Goal: Communication & Community: Answer question/provide support

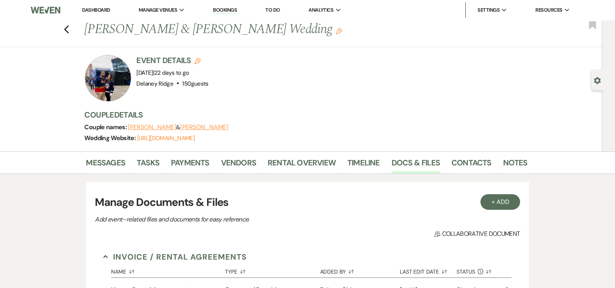
click at [98, 9] on link "Dashboard" at bounding box center [96, 10] width 28 height 7
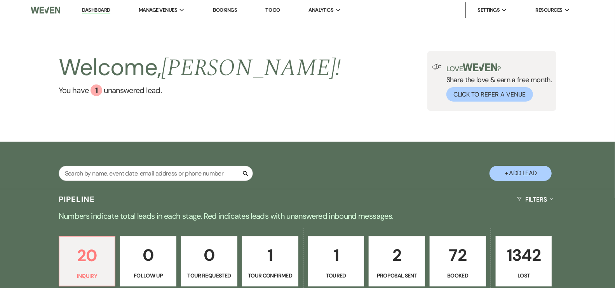
click at [282, 120] on div "Welcome, [PERSON_NAME] ! You have 1 unanswered lead . Love ? Share the love & e…" at bounding box center [307, 80] width 615 height 121
click at [455, 267] on p "72" at bounding box center [458, 255] width 46 height 26
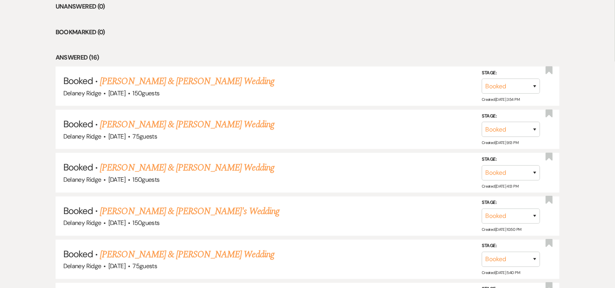
scroll to position [334, 0]
click at [229, 252] on link "[PERSON_NAME] & [PERSON_NAME] Wedding" at bounding box center [187, 254] width 174 height 14
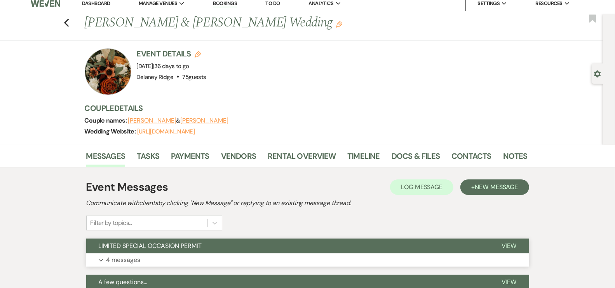
click at [232, 250] on button "LIMITED SPECIAL OCCASION PERMIT" at bounding box center [287, 245] width 403 height 15
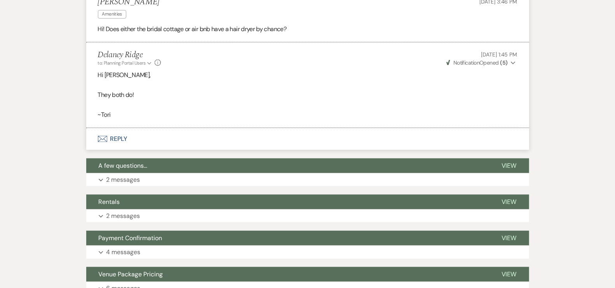
scroll to position [419, 0]
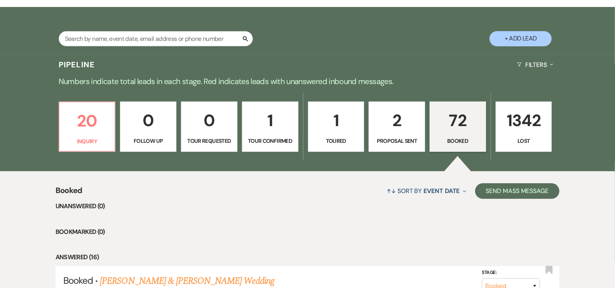
scroll to position [192, 0]
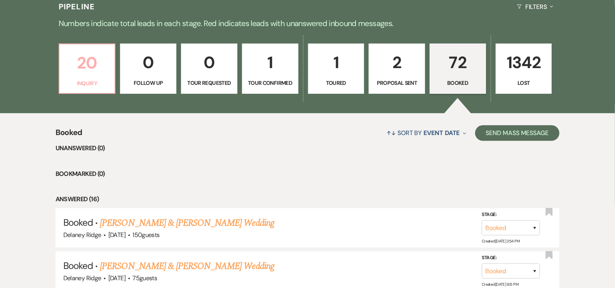
click at [104, 74] on p "20" at bounding box center [87, 63] width 46 height 26
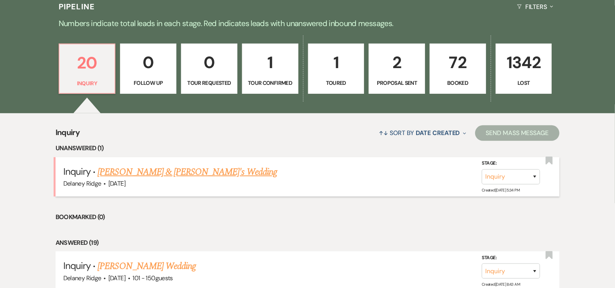
click at [160, 177] on link "[PERSON_NAME] & [PERSON_NAME]'s Wedding" at bounding box center [188, 172] width 180 height 14
select select "5"
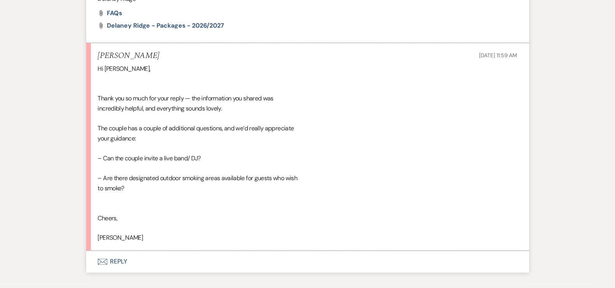
scroll to position [709, 0]
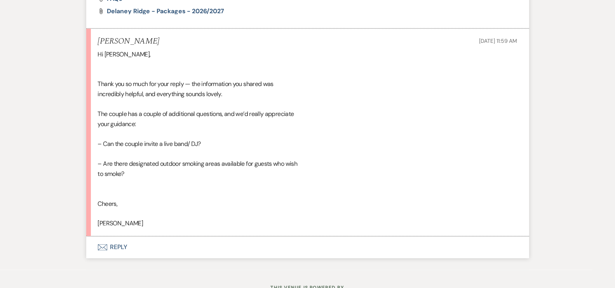
click at [120, 244] on button "Envelope Reply" at bounding box center [307, 247] width 443 height 22
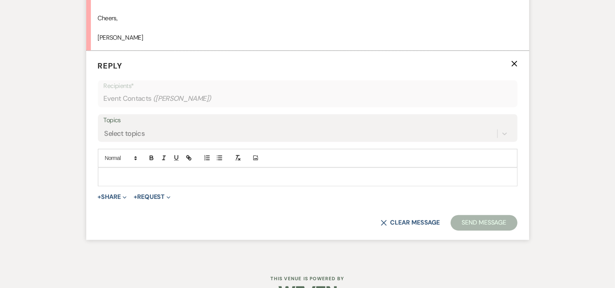
click at [190, 176] on p at bounding box center [307, 177] width 407 height 9
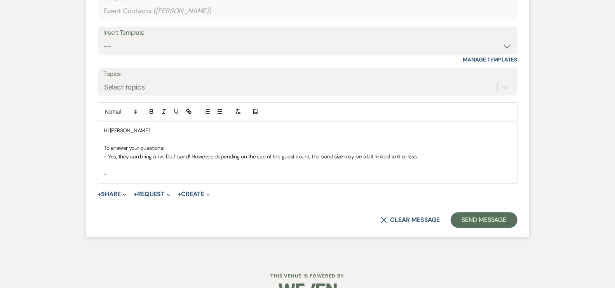
scroll to position [984, 0]
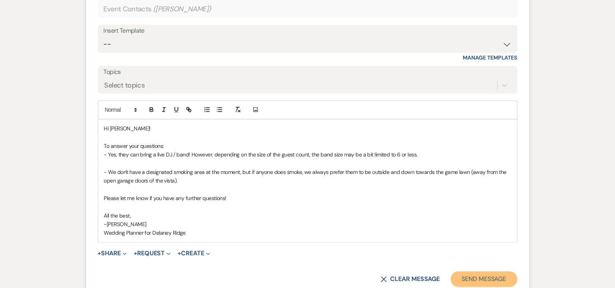
click at [467, 271] on button "Send Message" at bounding box center [484, 279] width 66 height 16
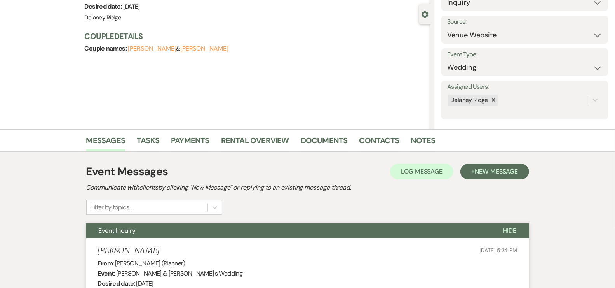
scroll to position [0, 0]
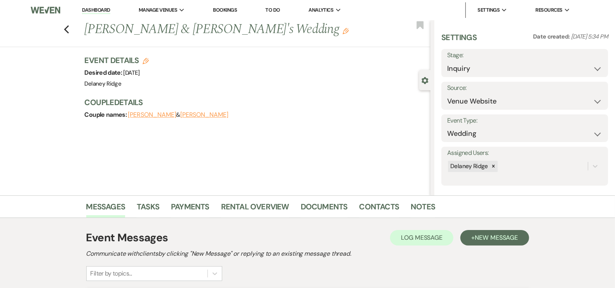
click at [74, 9] on ul "Dashboard Manage Venues Expand Delaney Ridge Bookings To Do Analytics Expand De…" at bounding box center [326, 10] width 517 height 16
click at [83, 7] on link "Dashboard" at bounding box center [96, 10] width 28 height 7
